Goal: Find specific page/section: Find specific page/section

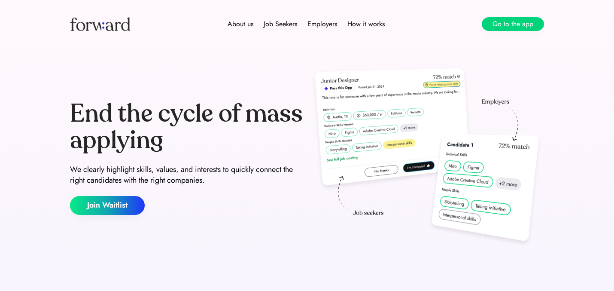
click at [504, 27] on button "Go to the app" at bounding box center [513, 24] width 62 height 14
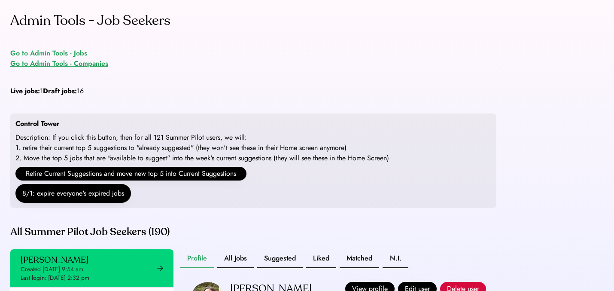
click at [68, 63] on div "Go to Admin Tools - Companies" at bounding box center [59, 63] width 98 height 10
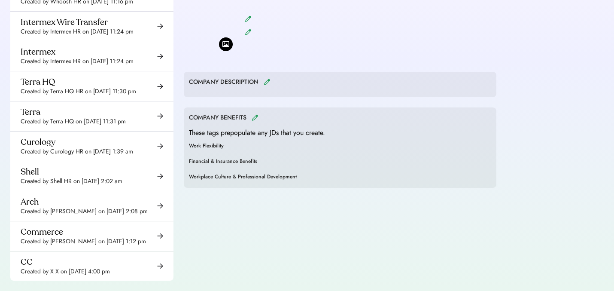
scroll to position [11472, 0]
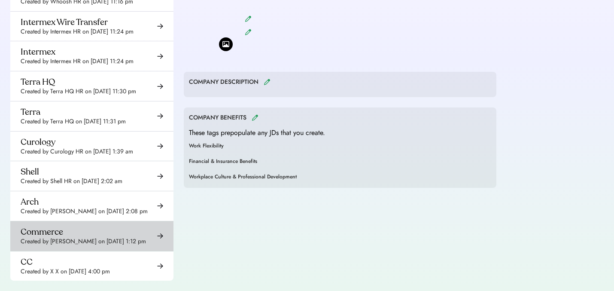
click at [118, 226] on div "Commerce Created by Lindsey Pereira on Aug 13, 2025 1:12 pm" at bounding box center [83, 235] width 125 height 19
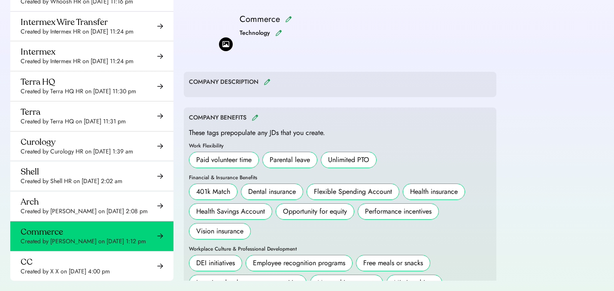
click at [267, 83] on img at bounding box center [267, 82] width 7 height 6
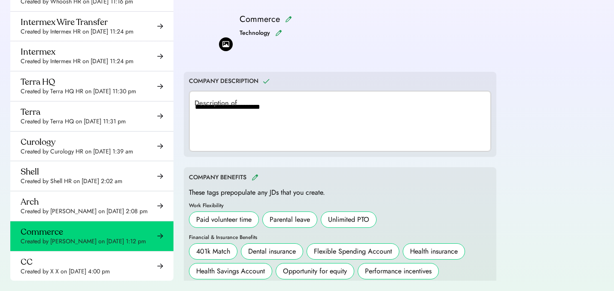
click at [267, 83] on icon at bounding box center [266, 81] width 9 height 9
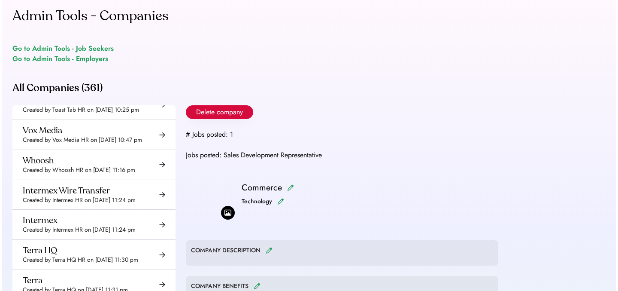
scroll to position [3, 0]
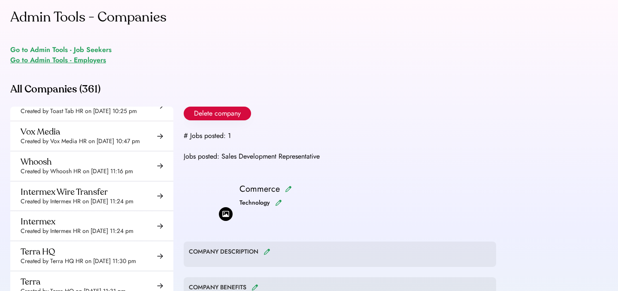
click at [95, 58] on div "Go to Admin Tools - Employers" at bounding box center [58, 60] width 96 height 10
